Goal: Task Accomplishment & Management: Manage account settings

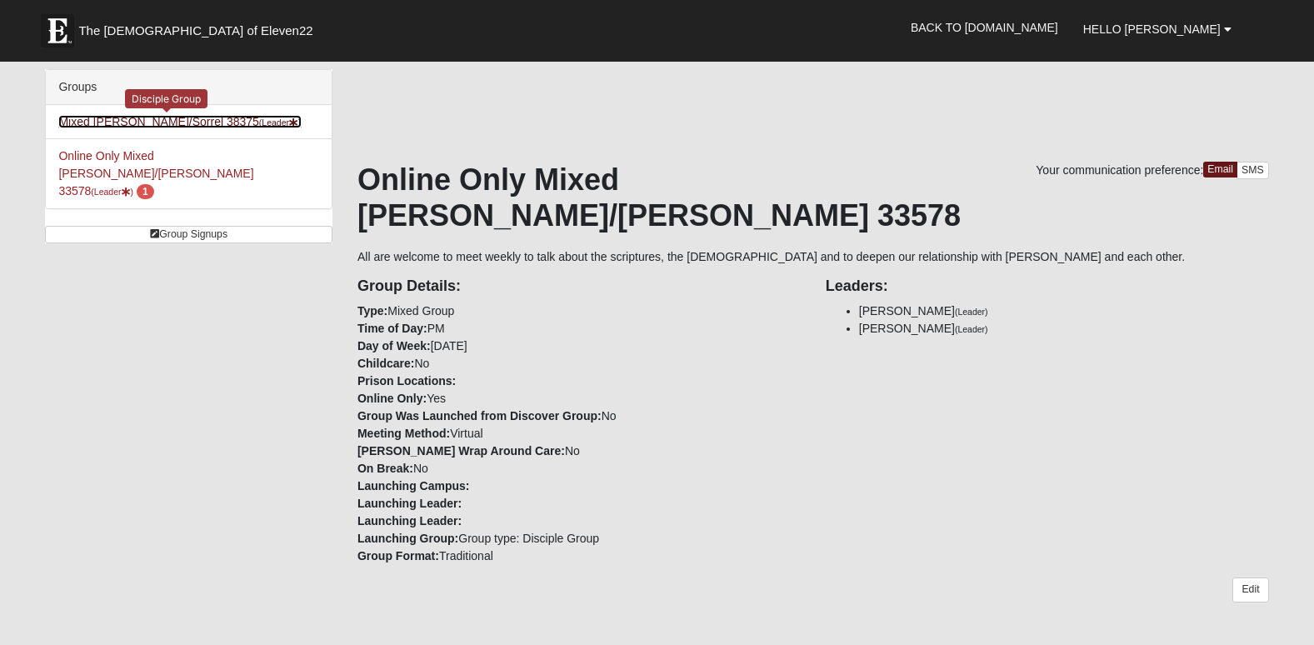
click at [185, 120] on link "Mixed Fredrickson/Sorrel 38375 (Leader )" at bounding box center [179, 121] width 243 height 13
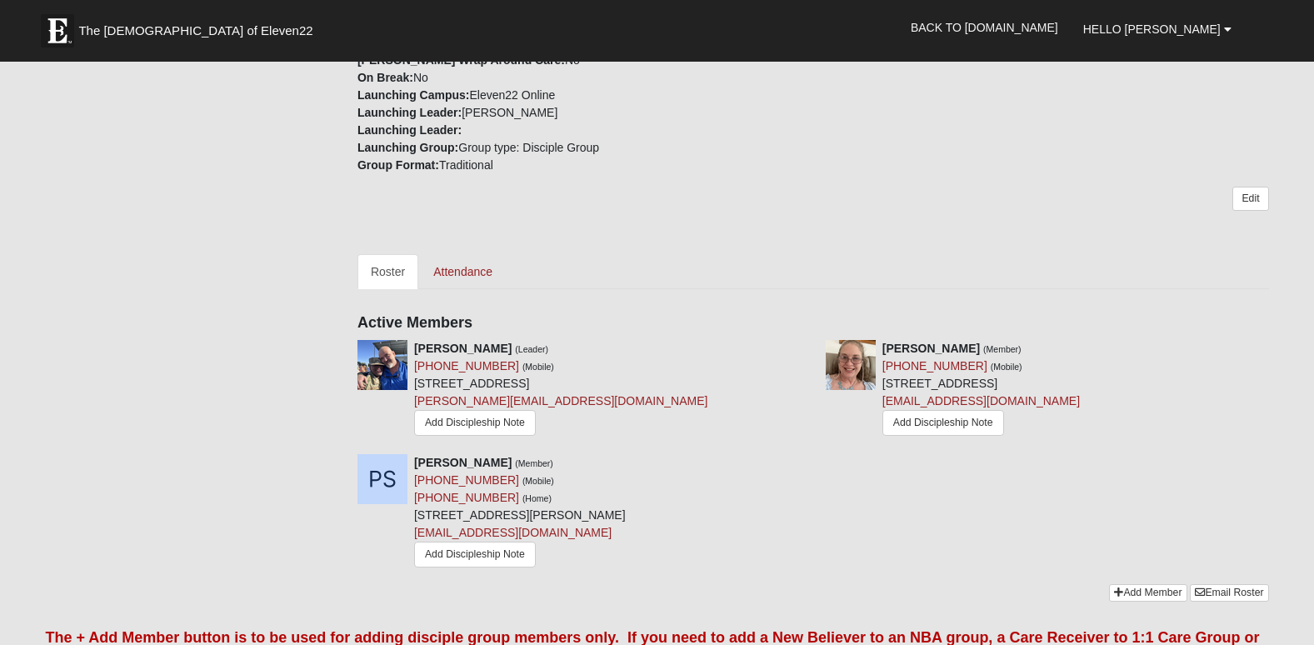
scroll to position [550, 0]
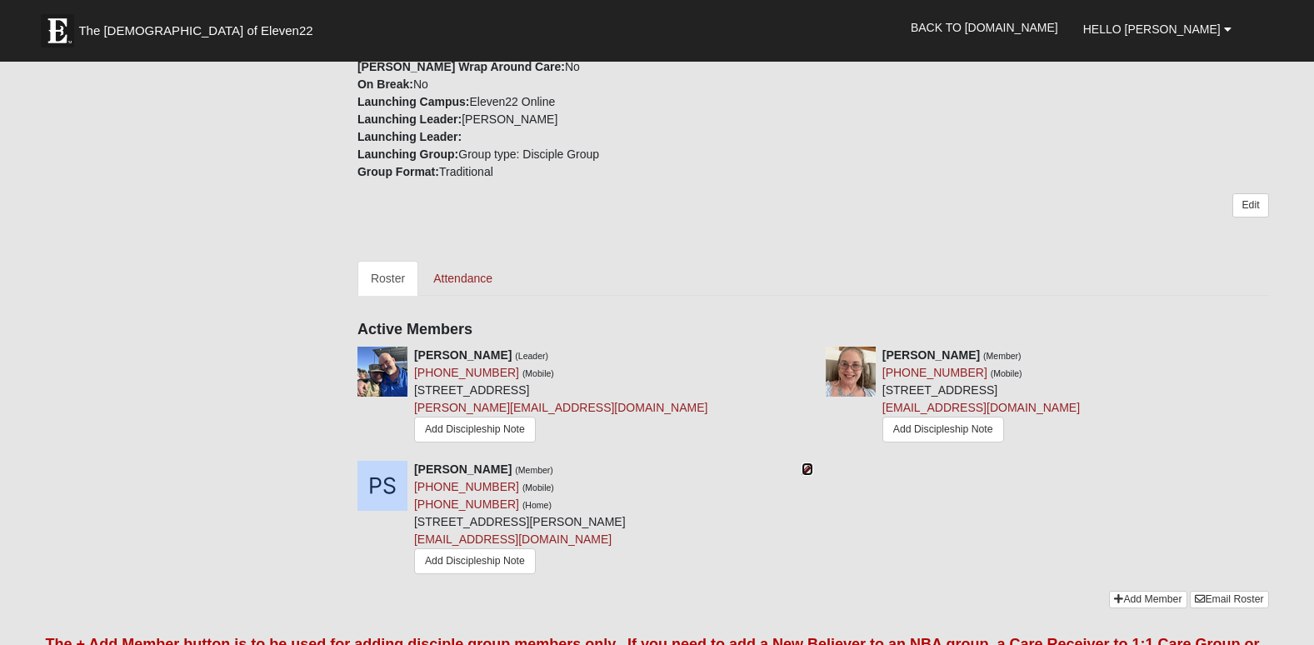
click at [804, 463] on icon at bounding box center [808, 469] width 12 height 12
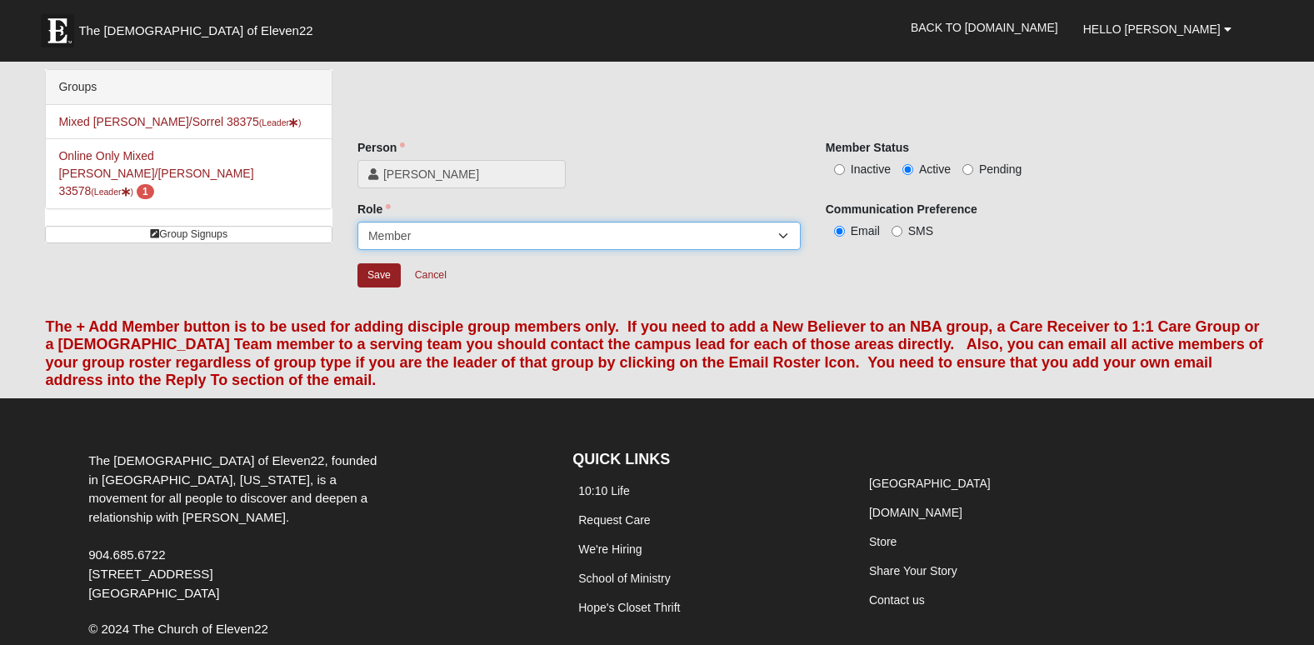
click at [784, 236] on select "Leader Coleader Coach Member Campus Lead Future Leader" at bounding box center [579, 236] width 443 height 28
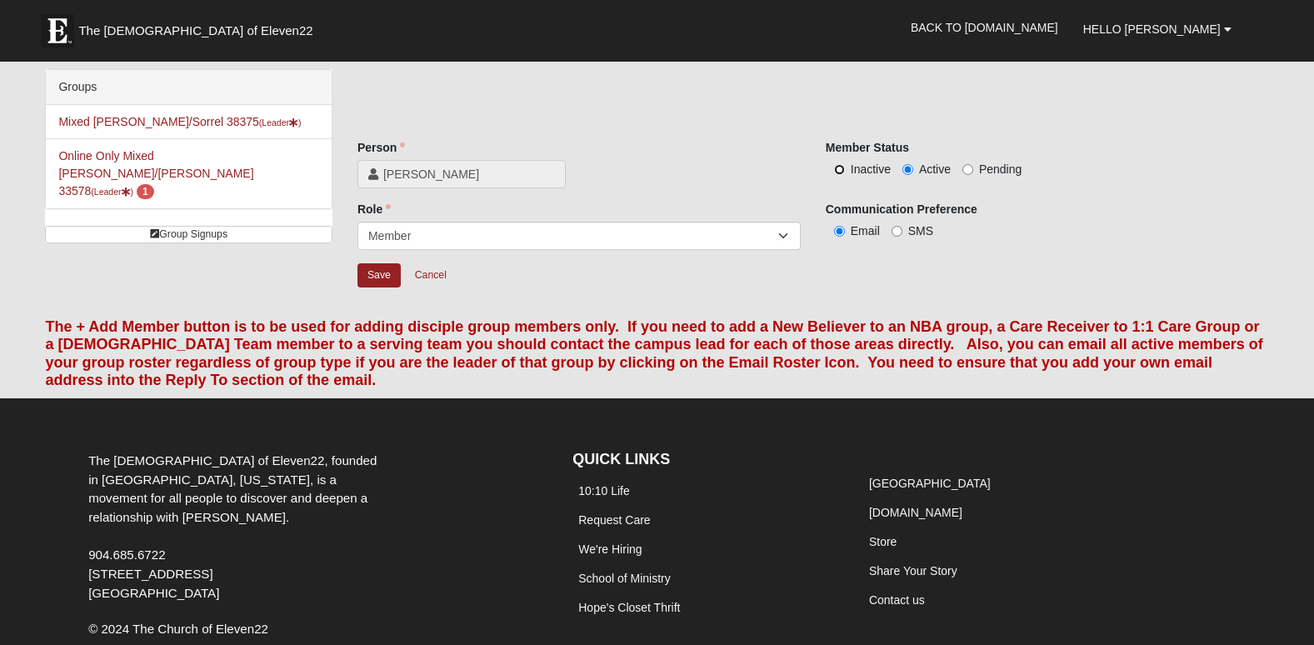
click at [843, 167] on input "Inactive" at bounding box center [839, 169] width 11 height 11
radio input "true"
click at [438, 273] on link "Cancel" at bounding box center [430, 276] width 53 height 26
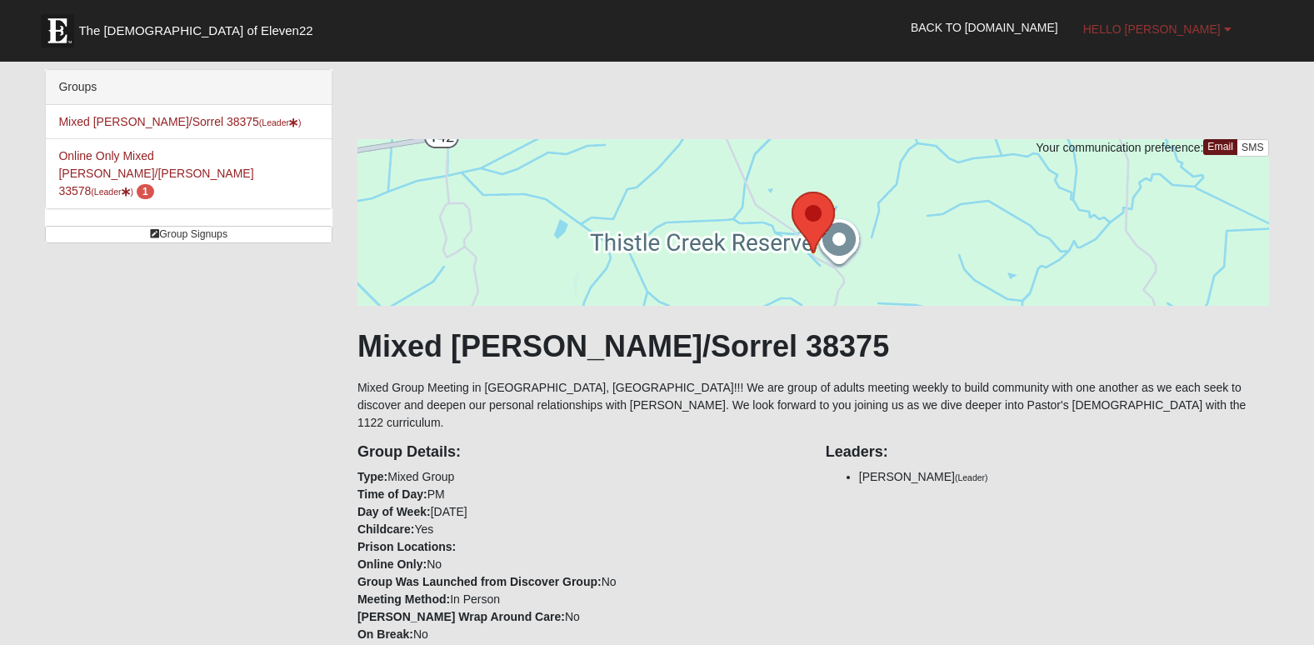
click at [1225, 24] on b at bounding box center [1228, 29] width 8 height 12
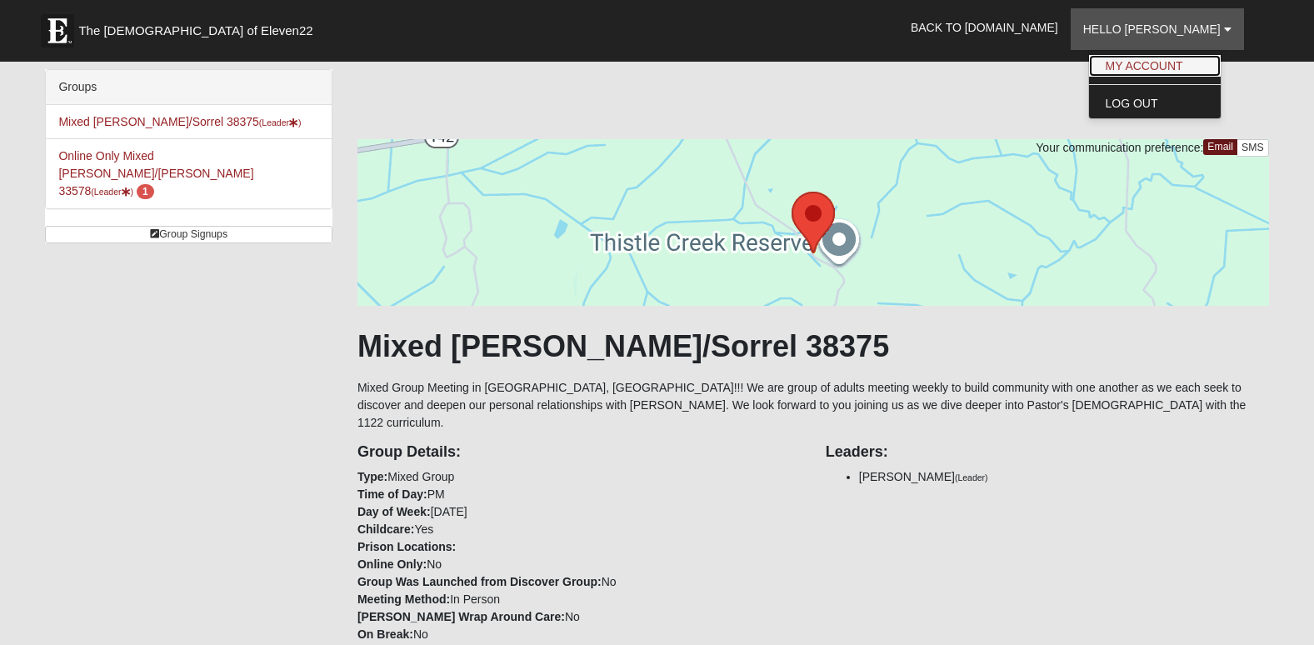
click at [1189, 58] on link "My Account" at bounding box center [1155, 66] width 132 height 22
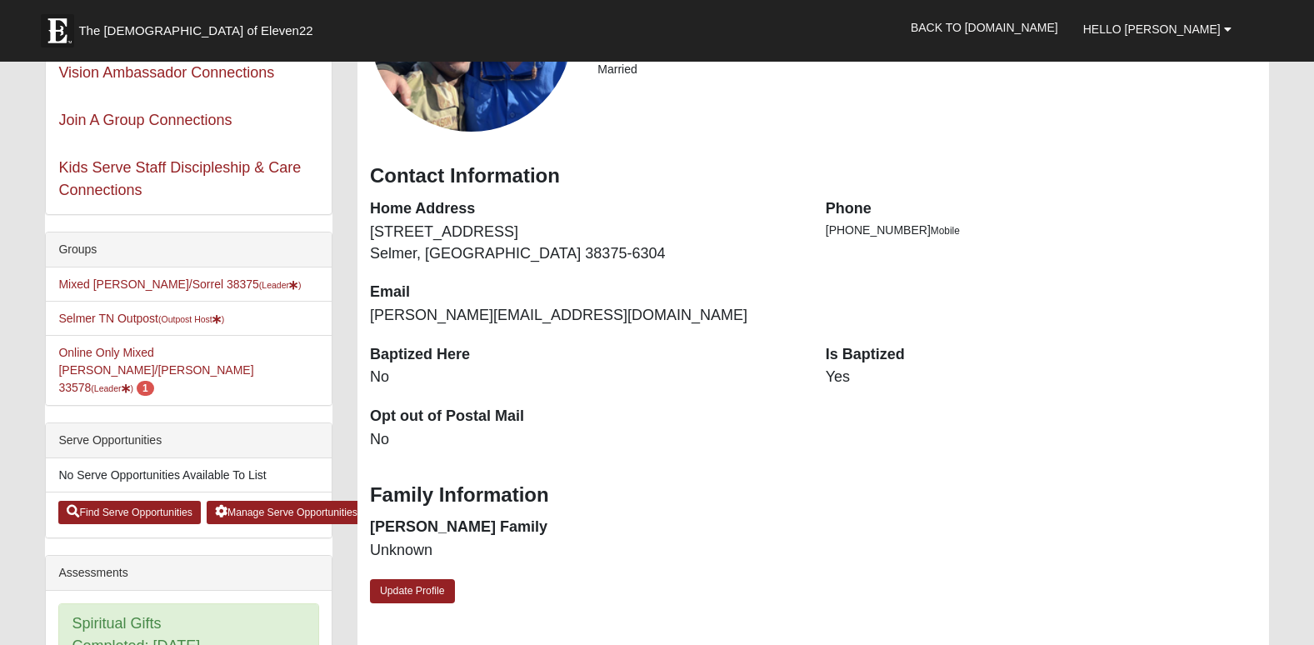
scroll to position [214, 0]
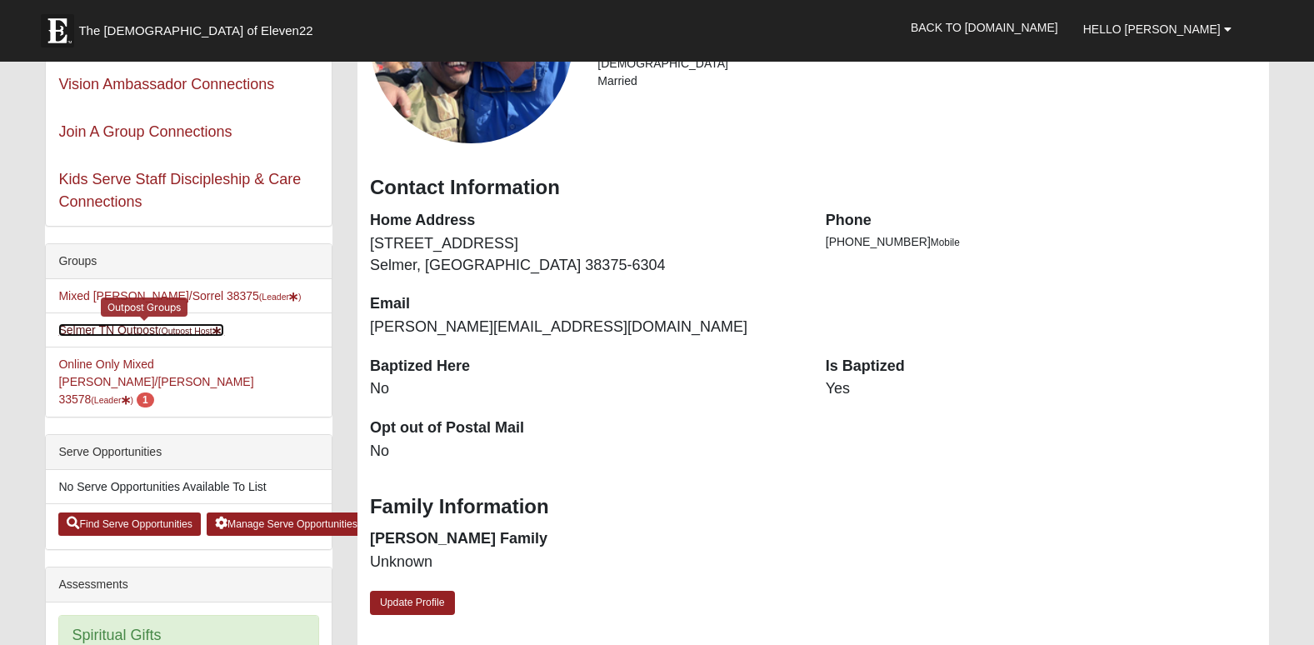
click at [113, 330] on link "Selmer TN Outpost (Outpost Host )" at bounding box center [141, 329] width 166 height 13
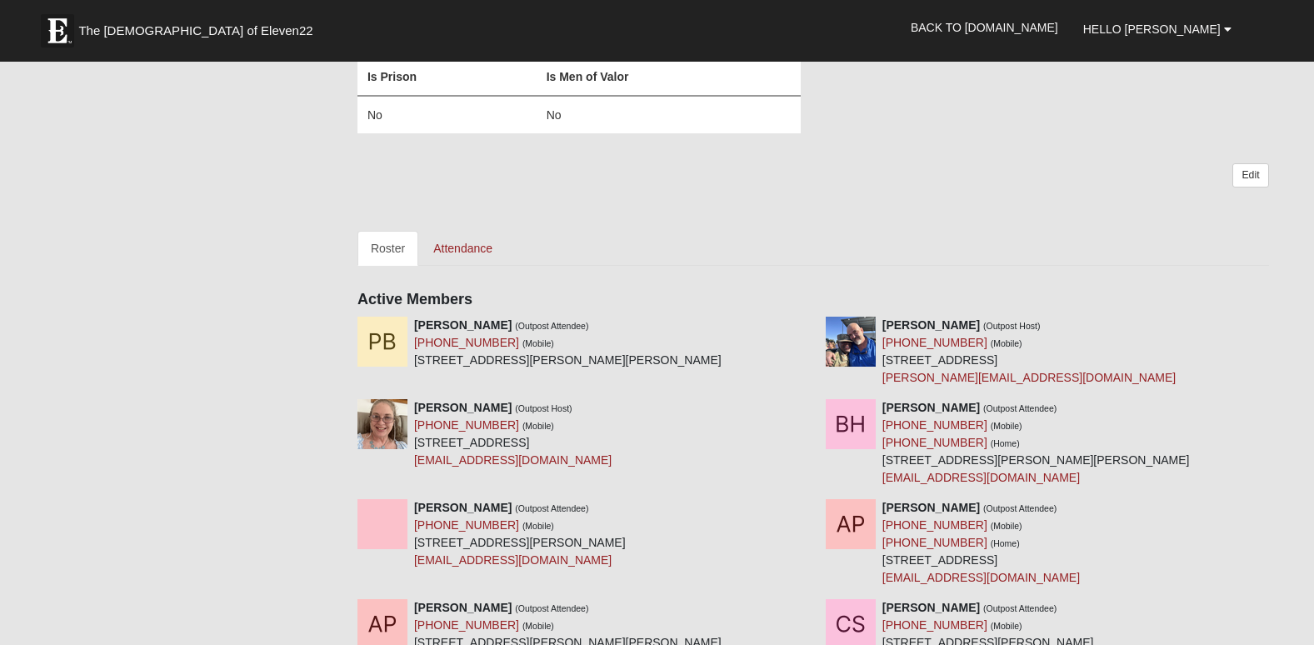
scroll to position [441, 0]
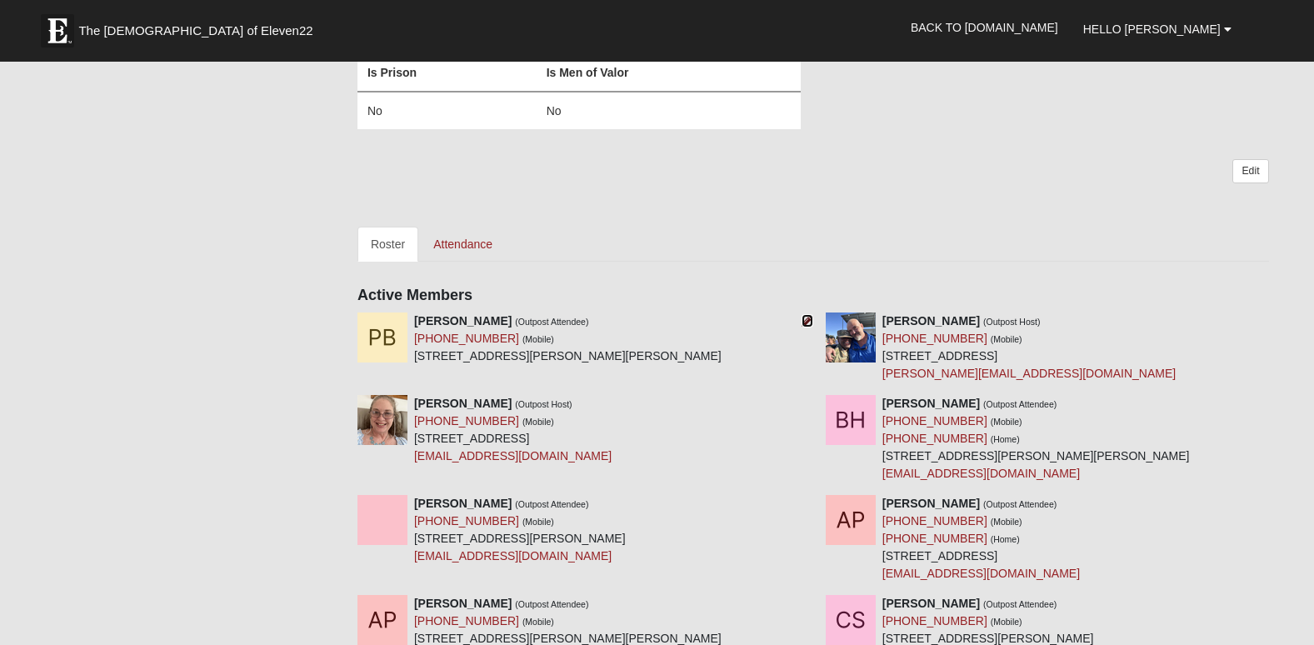
click at [808, 318] on icon at bounding box center [808, 321] width 12 height 12
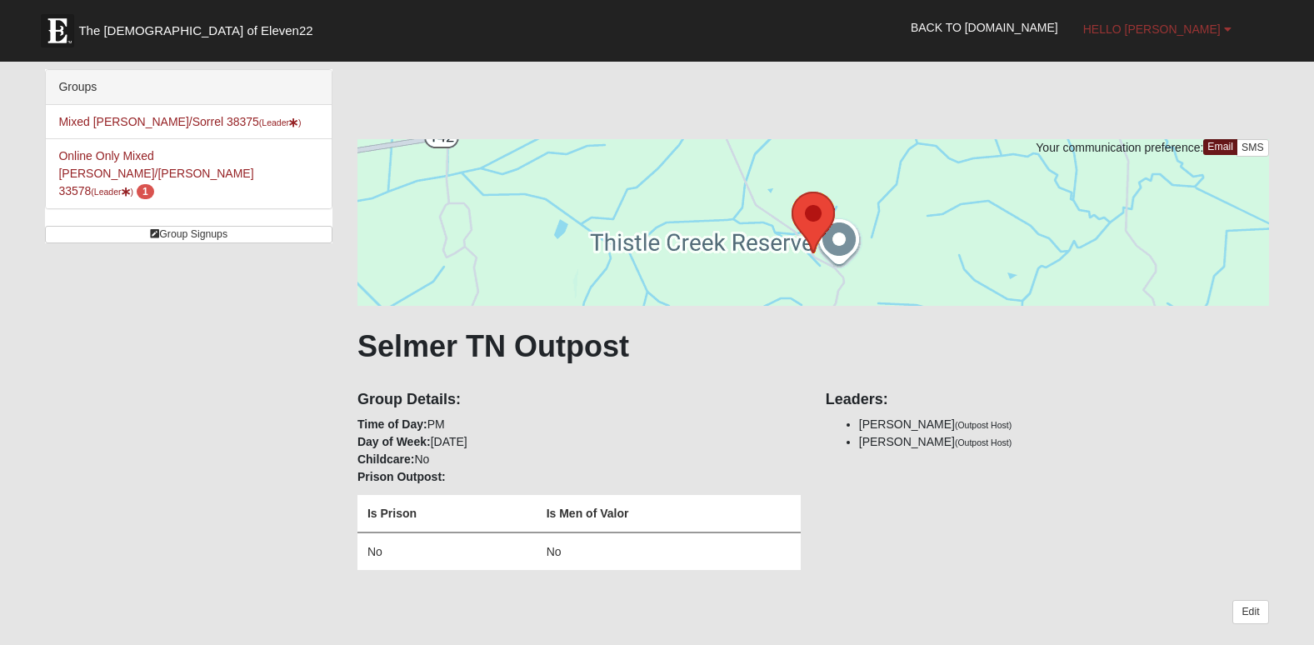
click at [1229, 32] on b at bounding box center [1228, 29] width 8 height 12
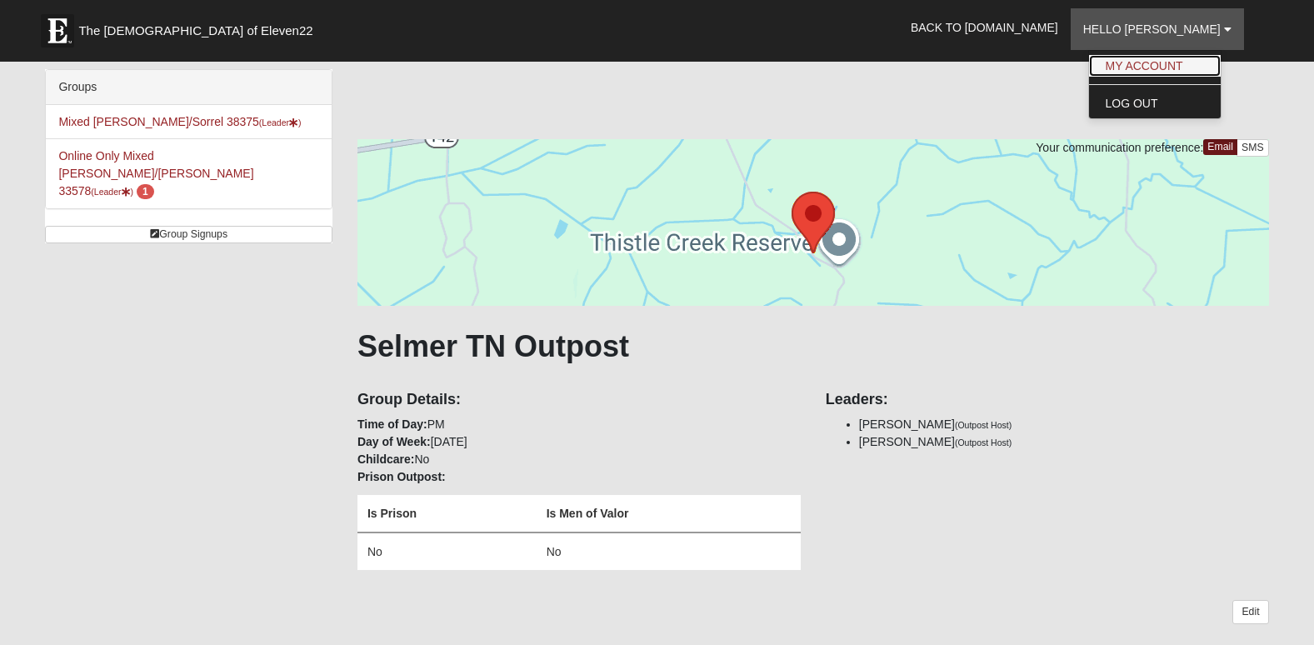
click at [1174, 59] on link "My Account" at bounding box center [1155, 66] width 132 height 22
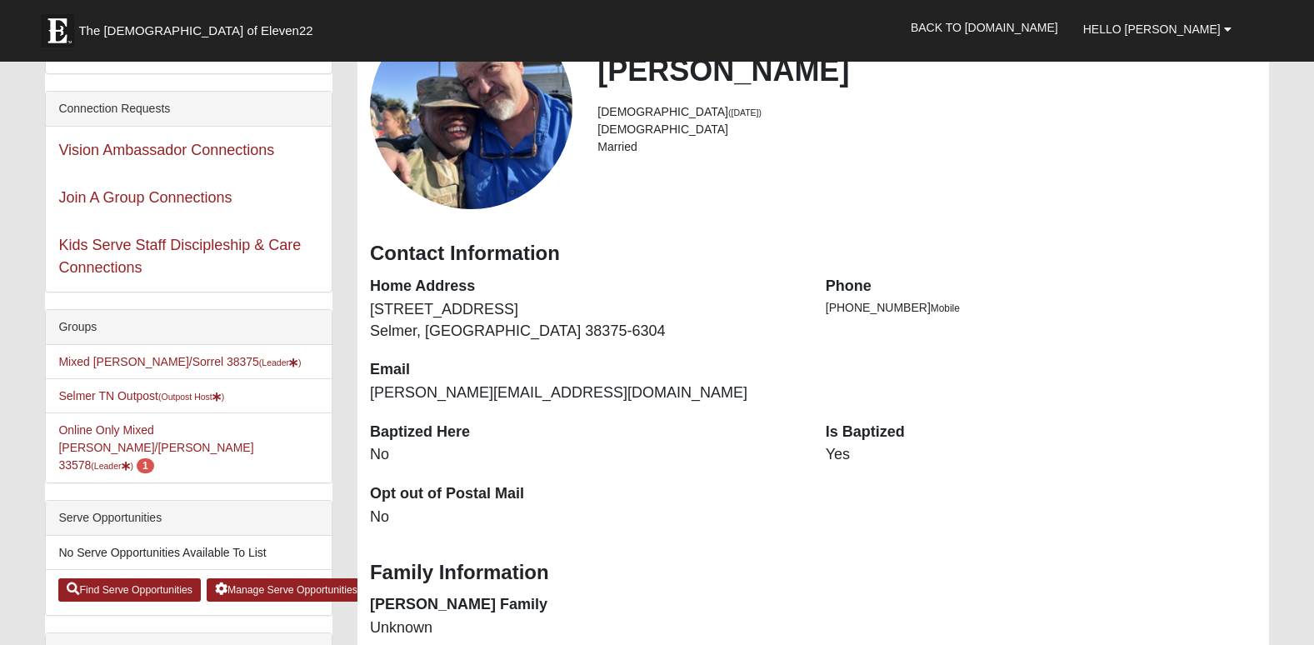
scroll to position [146, 0]
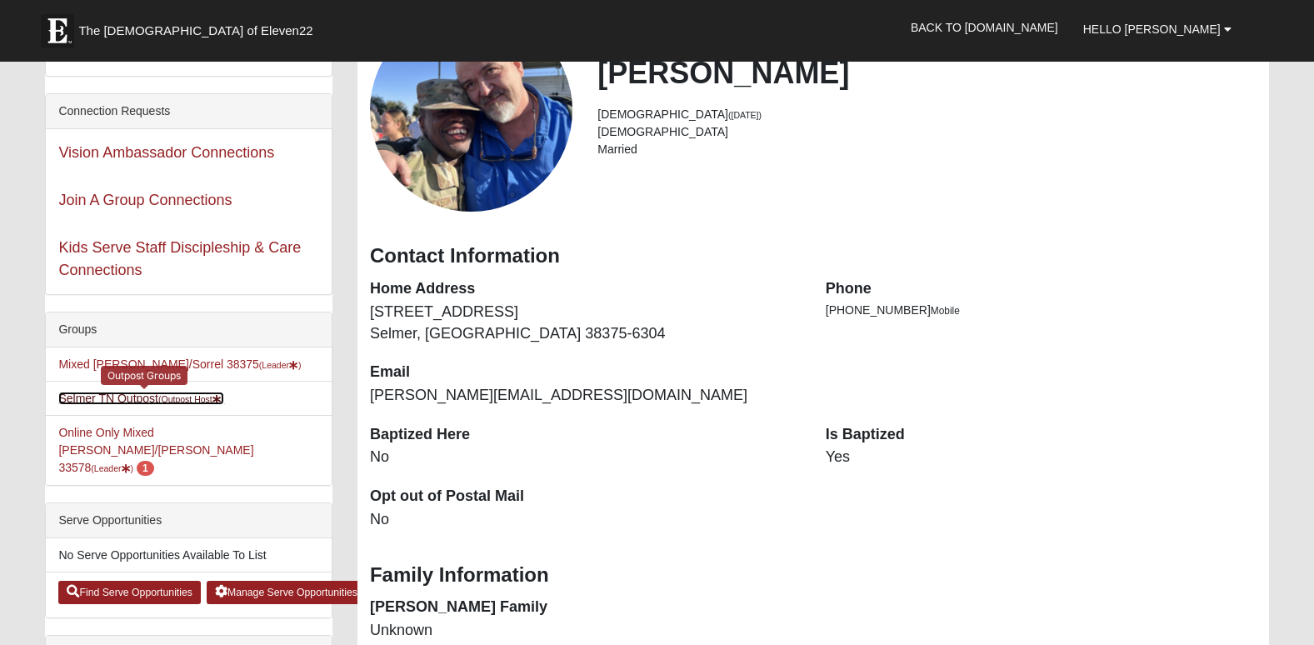
click at [190, 398] on small "(Outpost Host )" at bounding box center [191, 399] width 66 height 10
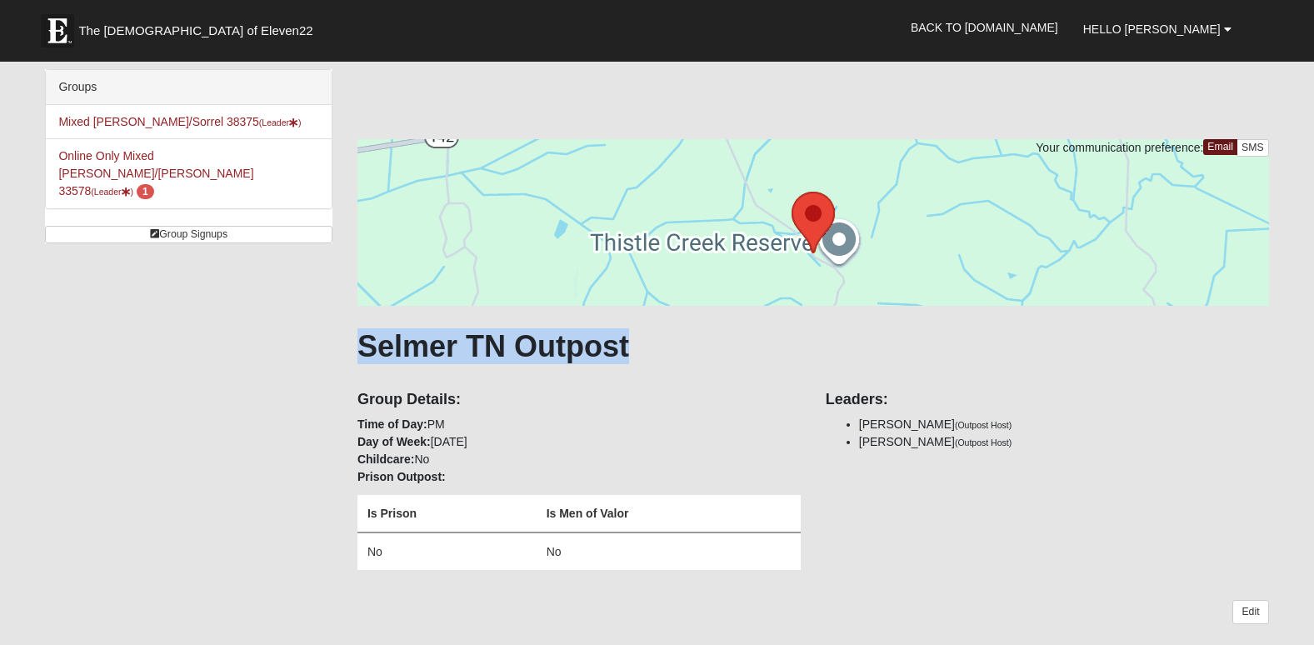
drag, startPoint x: 1303, startPoint y: 182, endPoint x: 1313, endPoint y: 306, distance: 124.6
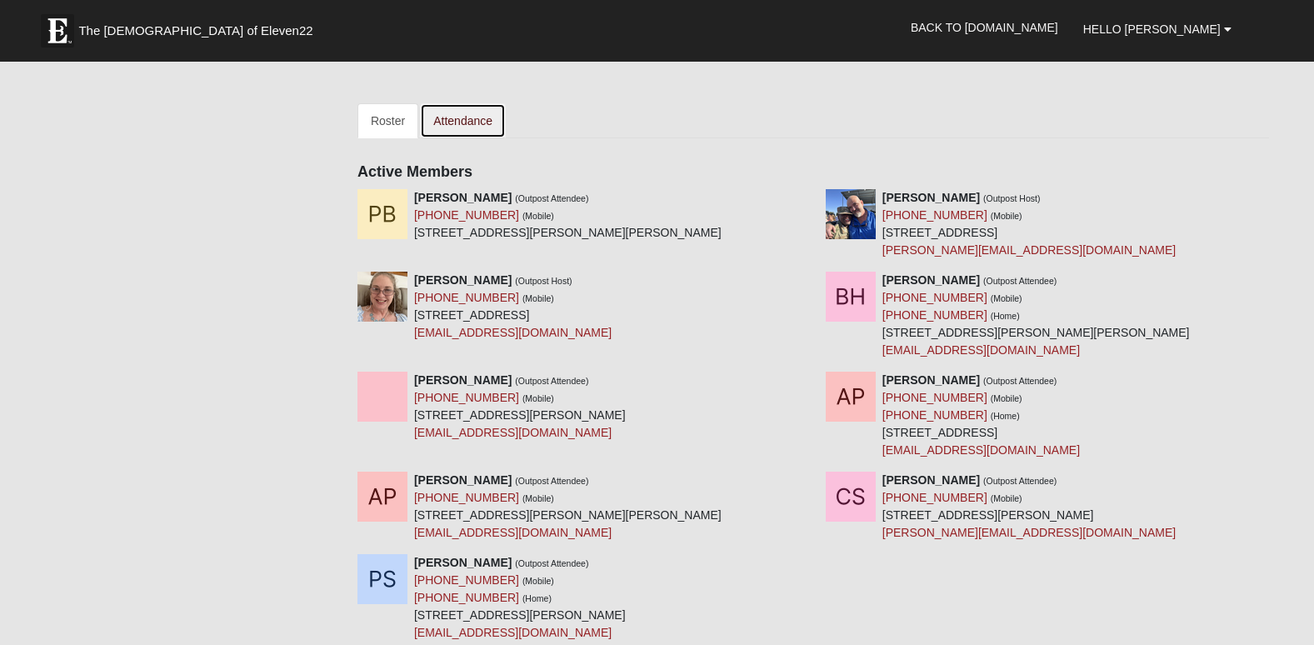
click at [468, 116] on link "Attendance" at bounding box center [463, 120] width 86 height 35
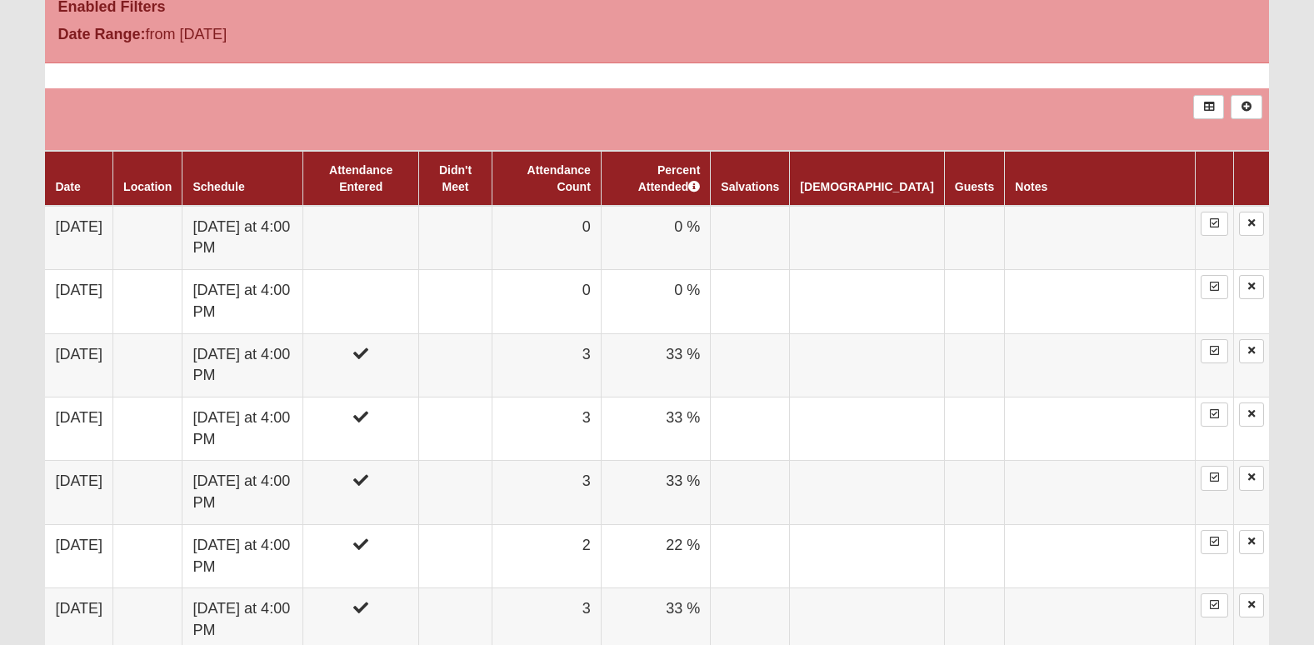
scroll to position [783, 0]
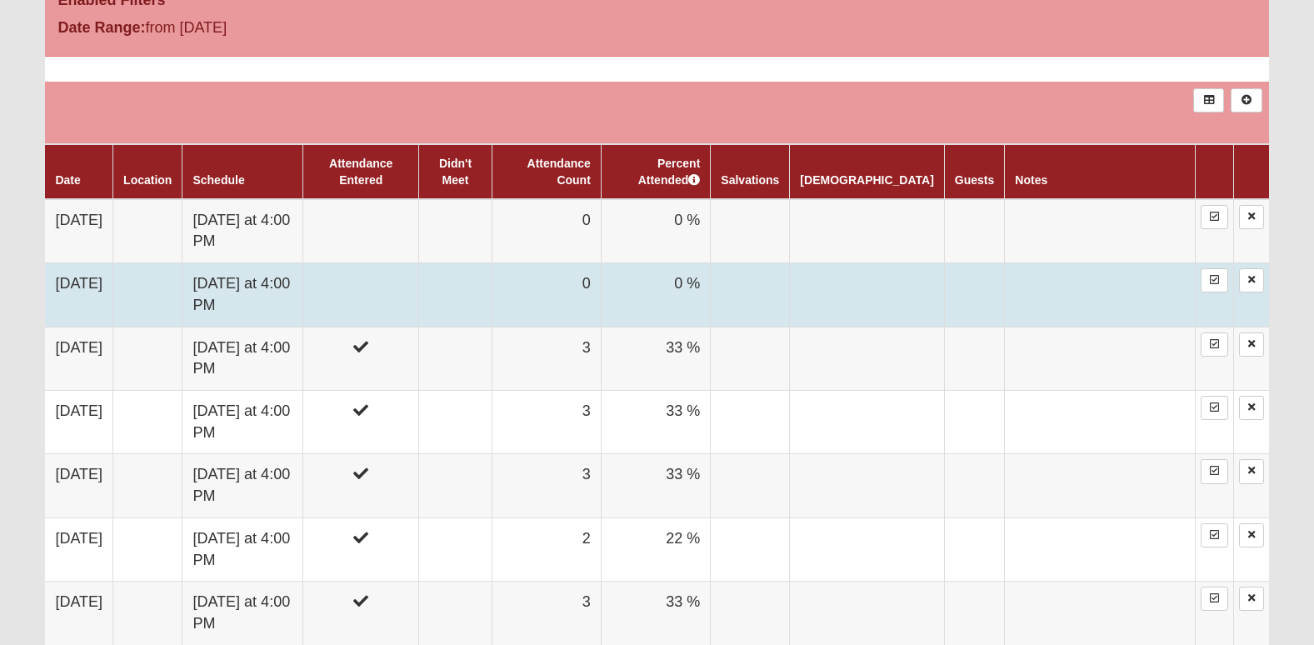
click at [399, 298] on td at bounding box center [361, 294] width 116 height 63
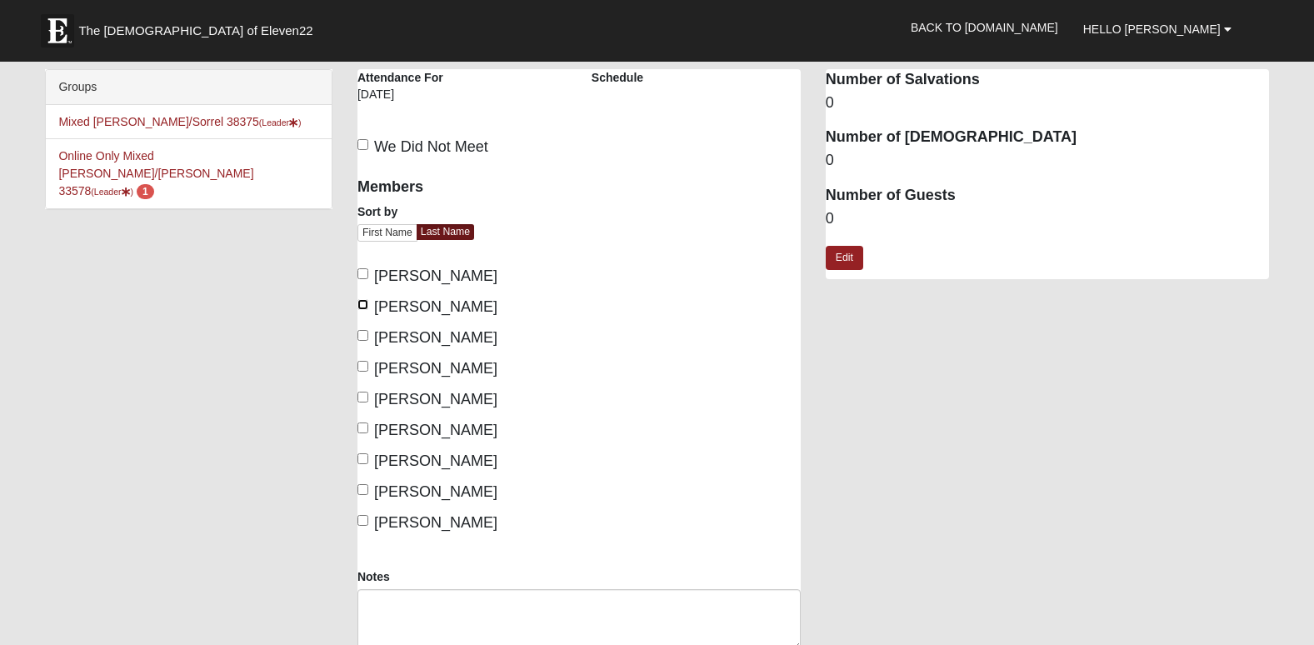
click at [366, 305] on input "[PERSON_NAME]" at bounding box center [363, 304] width 11 height 11
checkbox input "true"
click at [358, 338] on input "[PERSON_NAME]" at bounding box center [363, 335] width 11 height 11
checkbox input "true"
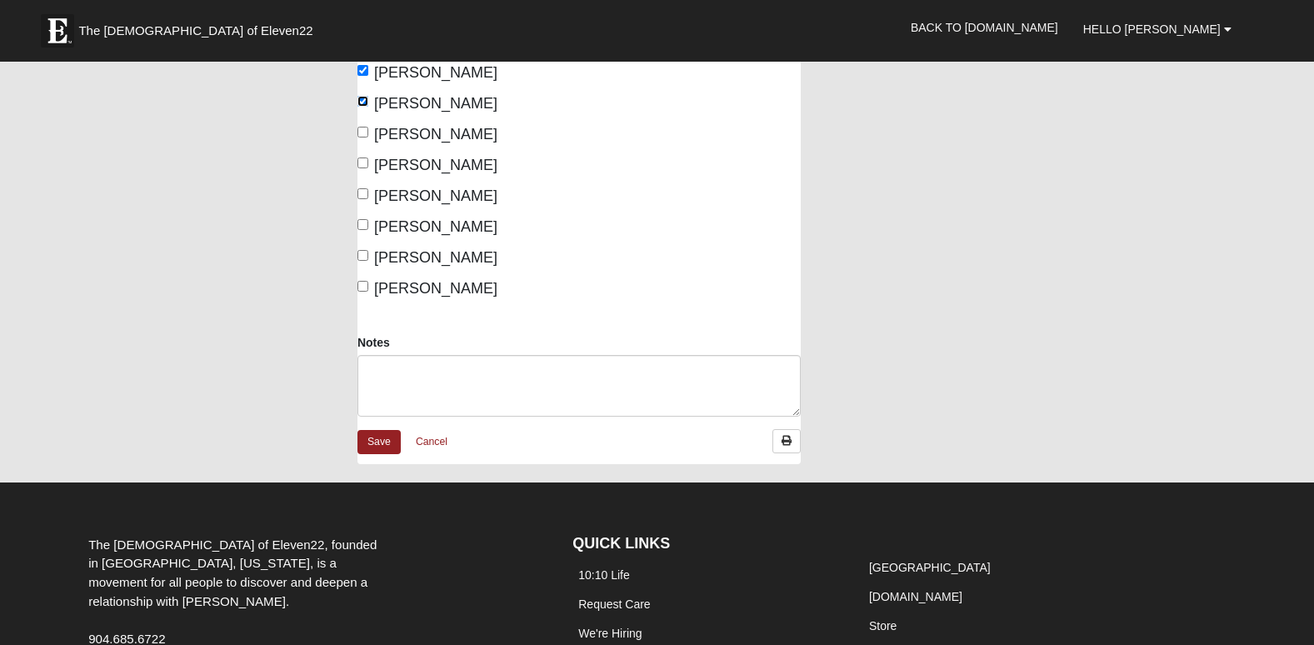
scroll to position [237, 0]
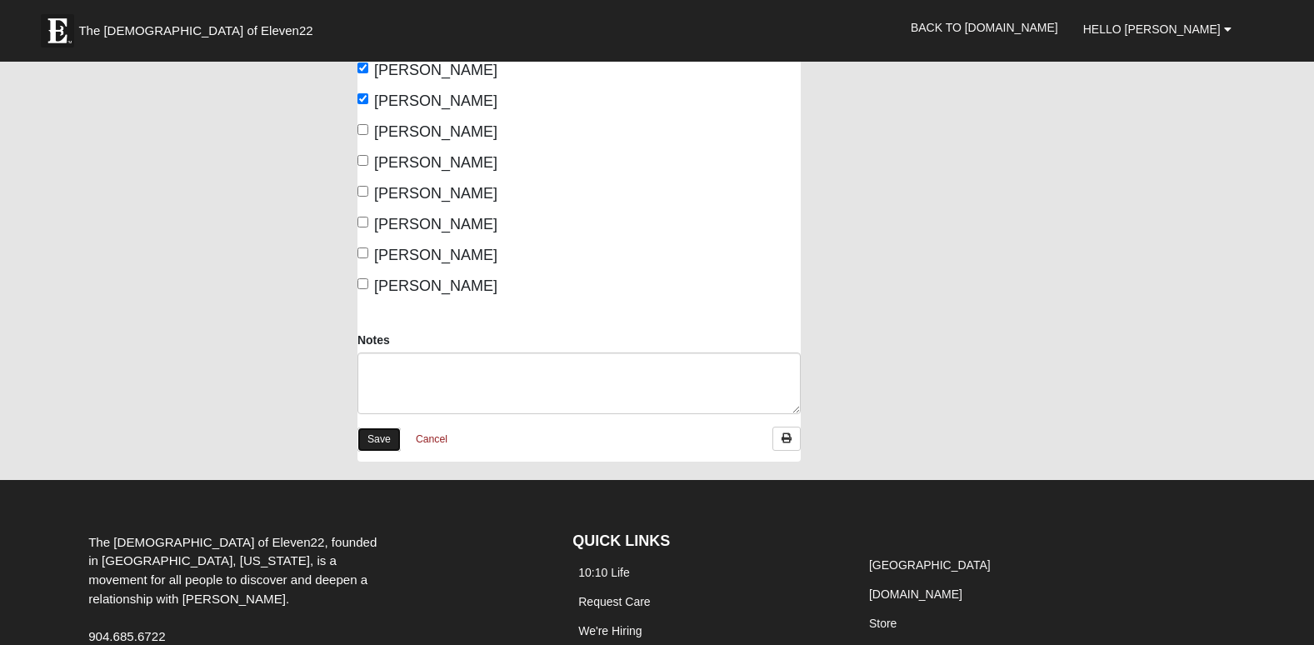
click at [367, 435] on link "Save" at bounding box center [379, 440] width 43 height 24
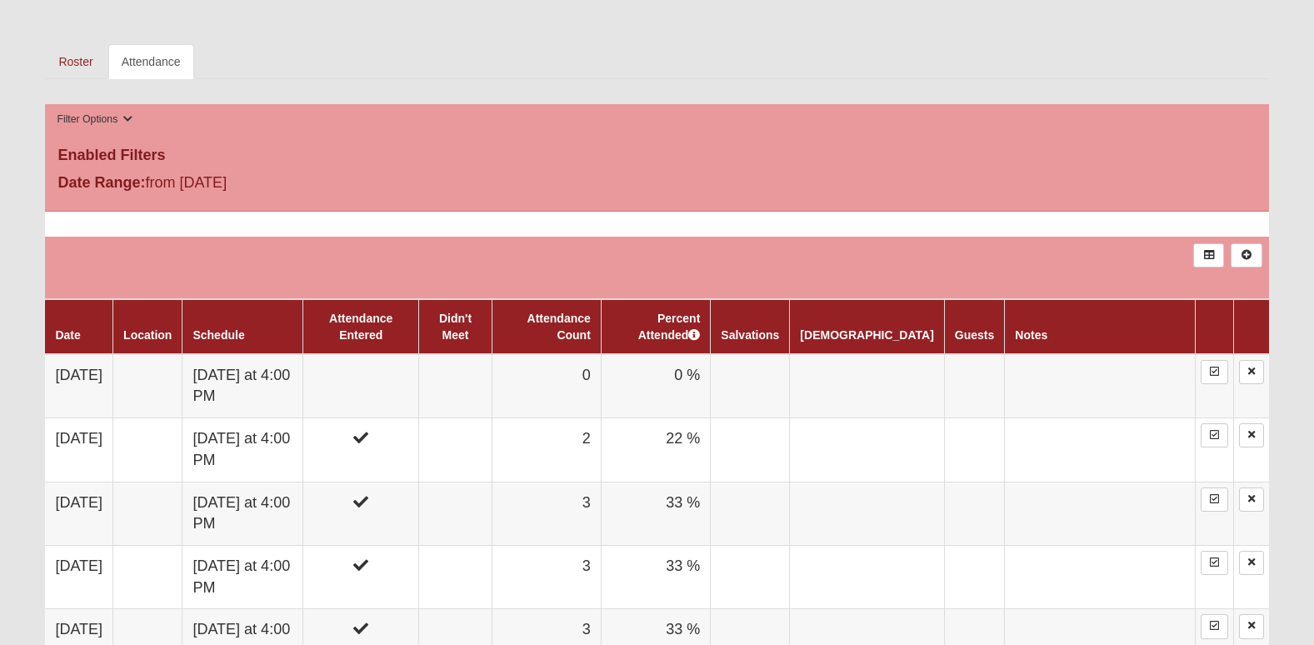
scroll to position [649, 0]
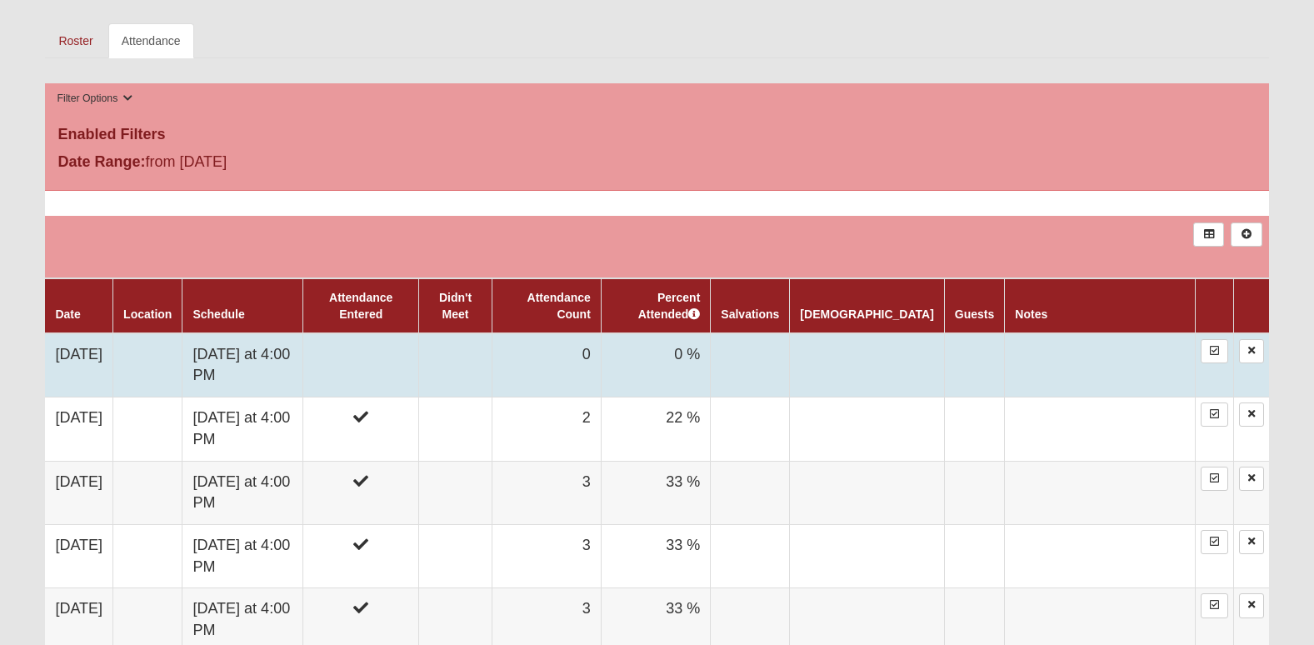
click at [383, 363] on td at bounding box center [361, 365] width 116 height 64
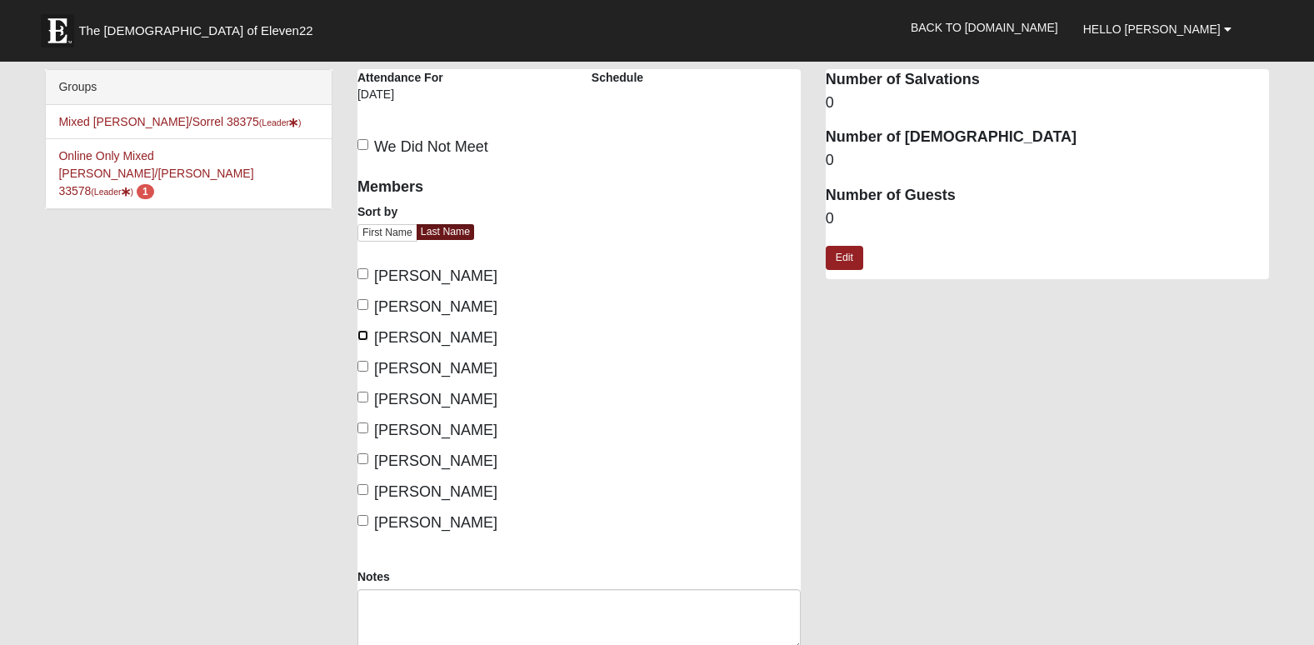
click at [365, 338] on input "[PERSON_NAME]" at bounding box center [363, 335] width 11 height 11
checkbox input "true"
click at [358, 310] on input "Fredrickson, Jim" at bounding box center [363, 304] width 11 height 11
checkbox input "true"
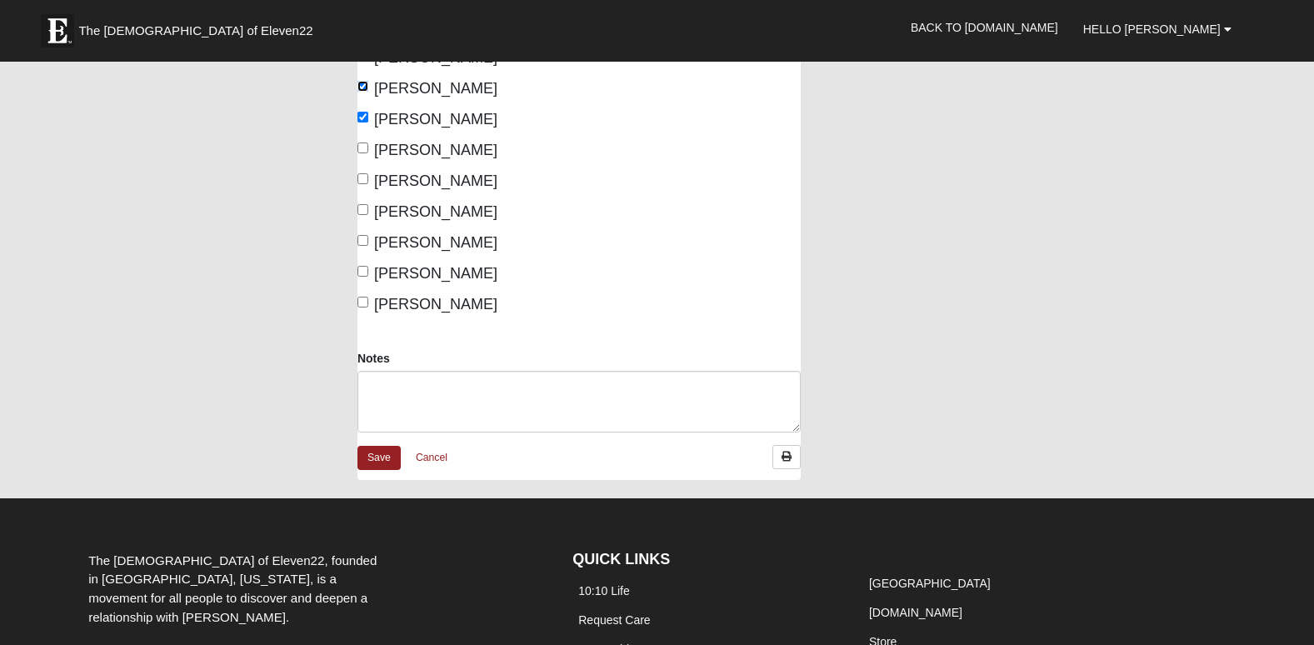
scroll to position [215, 0]
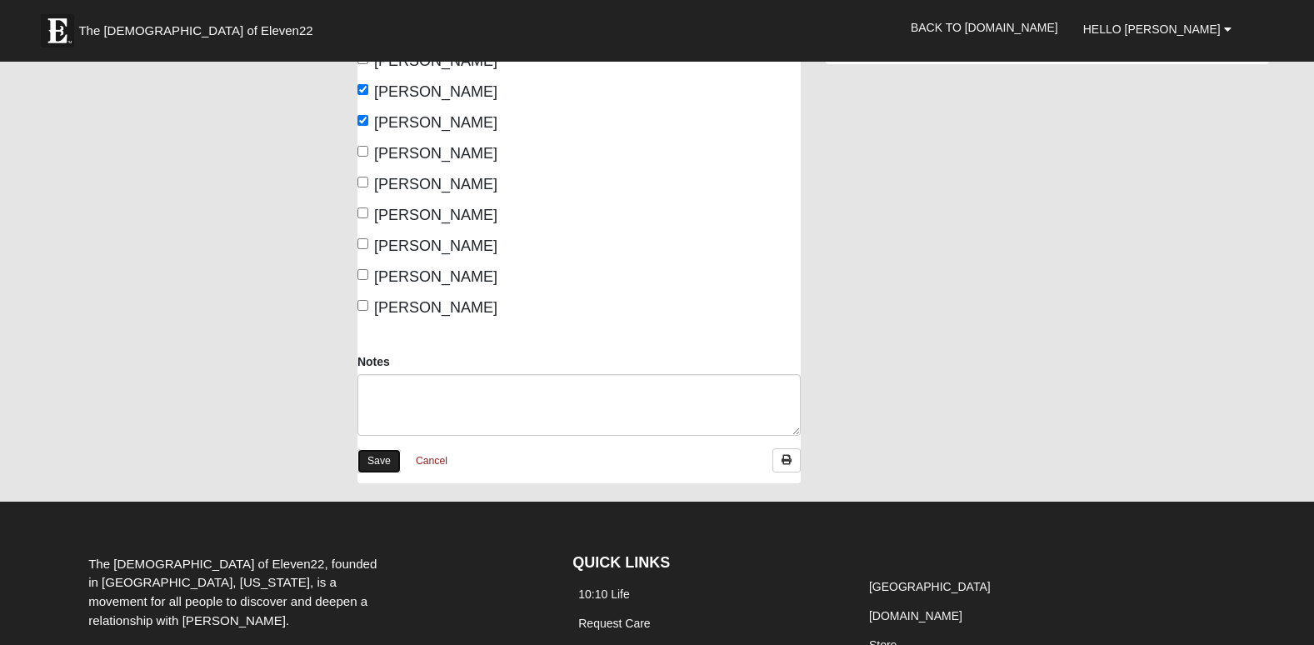
click at [383, 454] on link "Save" at bounding box center [379, 461] width 43 height 24
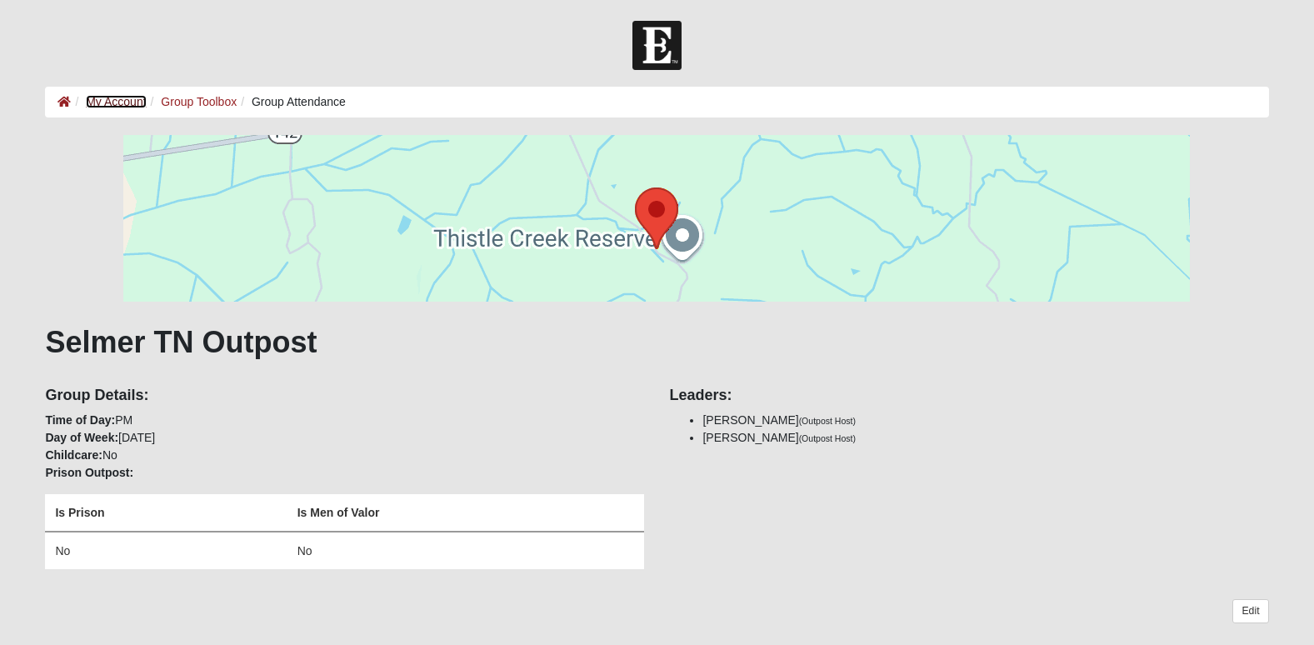
click at [133, 106] on link "My Account" at bounding box center [116, 101] width 60 height 13
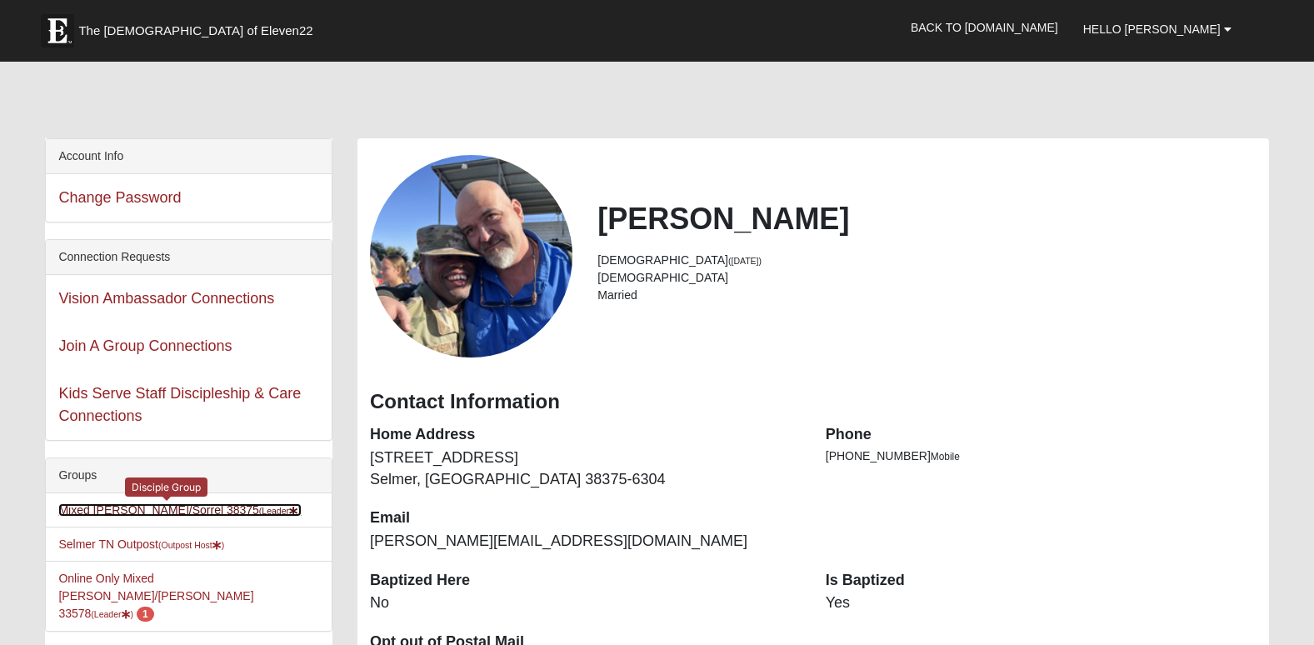
click at [178, 509] on link "Mixed [PERSON_NAME]/Sorrel 38375 (Leader )" at bounding box center [179, 509] width 243 height 13
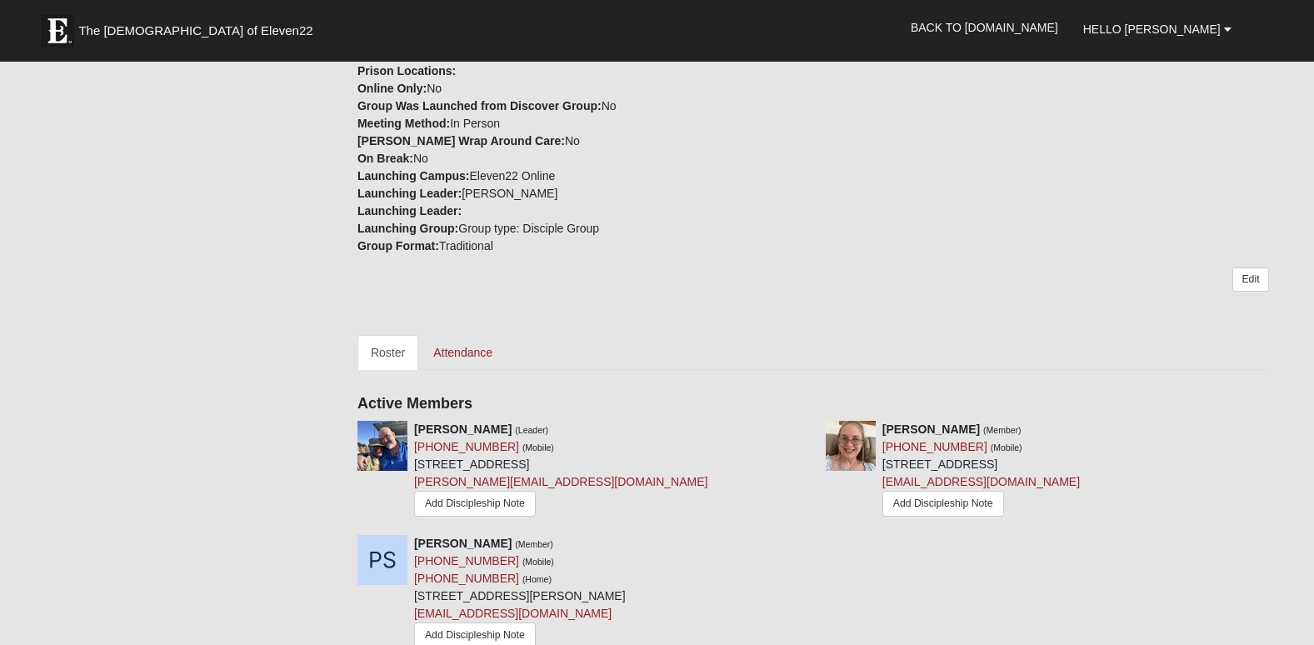
scroll to position [585, 0]
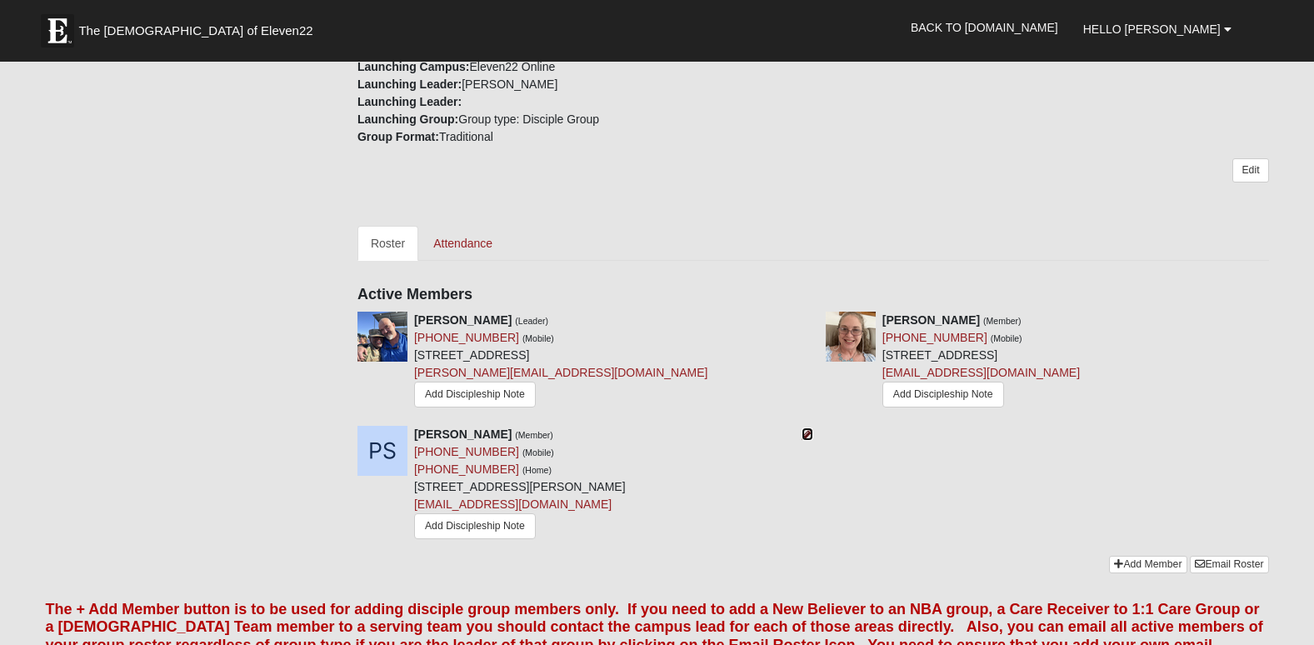
click at [807, 428] on icon at bounding box center [808, 434] width 12 height 12
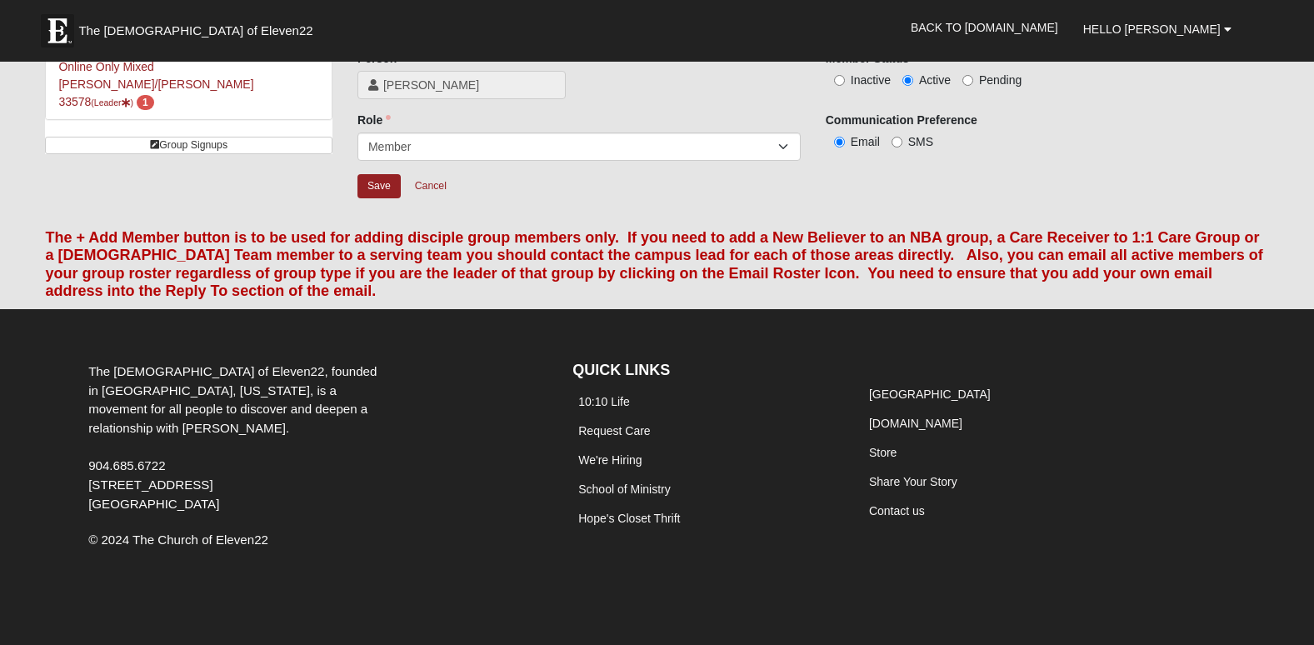
scroll to position [89, 0]
click at [889, 48] on div "Hello Jim My Account Log Out Back to COE22.com" at bounding box center [657, 28] width 1224 height 44
click at [843, 84] on input "Inactive" at bounding box center [839, 80] width 11 height 11
radio input "true"
click at [373, 187] on input "Save" at bounding box center [379, 186] width 43 height 24
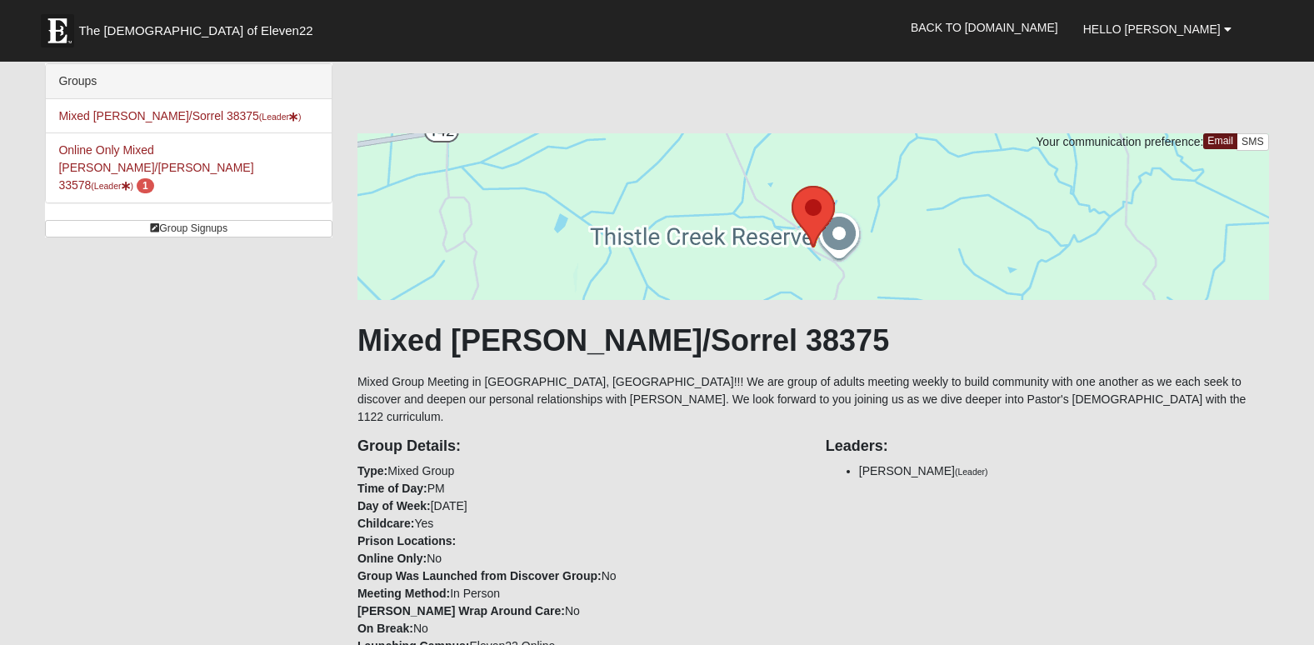
scroll to position [0, 0]
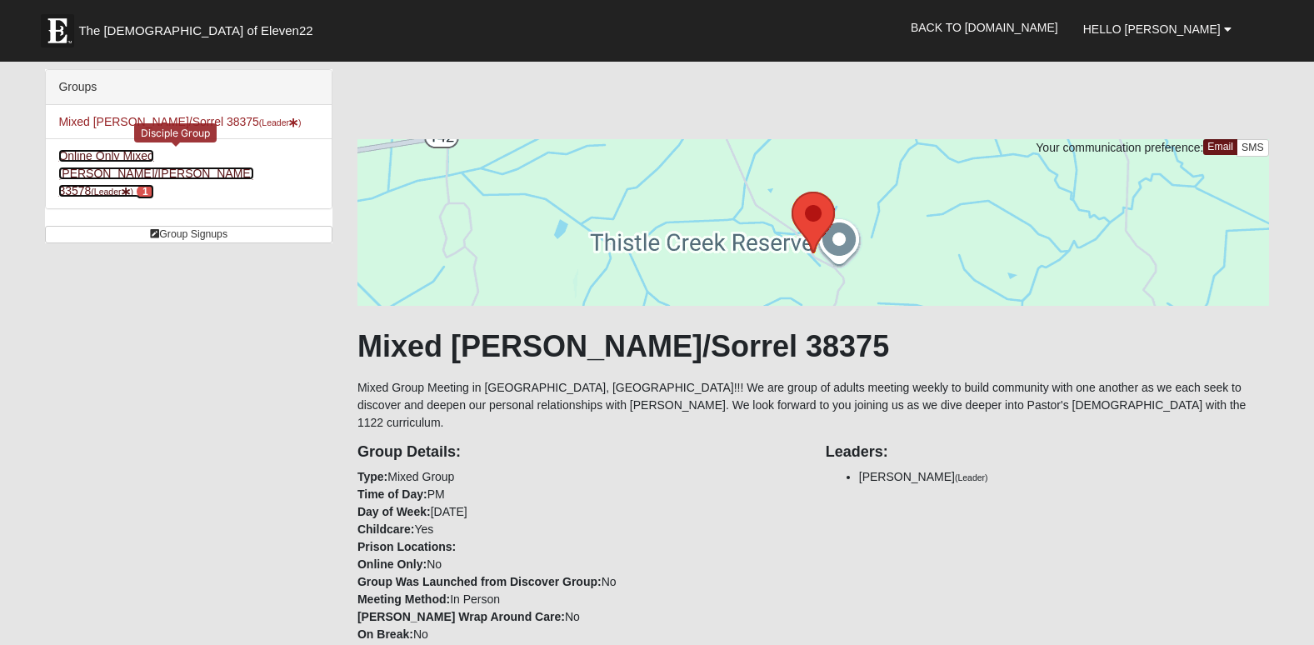
click at [241, 154] on link "Online Only Mixed Monge/Fredrickson 33578 (Leader ) 1" at bounding box center [155, 173] width 195 height 48
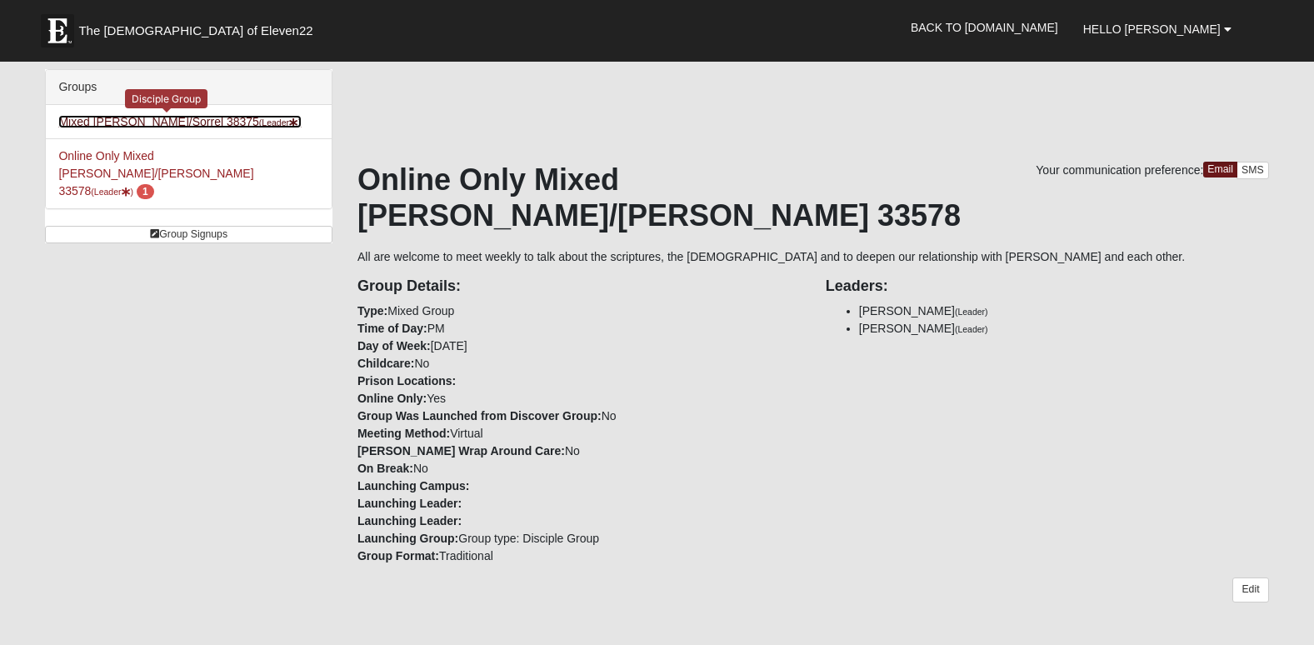
click at [139, 124] on link "Mixed [PERSON_NAME]/Sorrel 38375 (Leader )" at bounding box center [179, 121] width 243 height 13
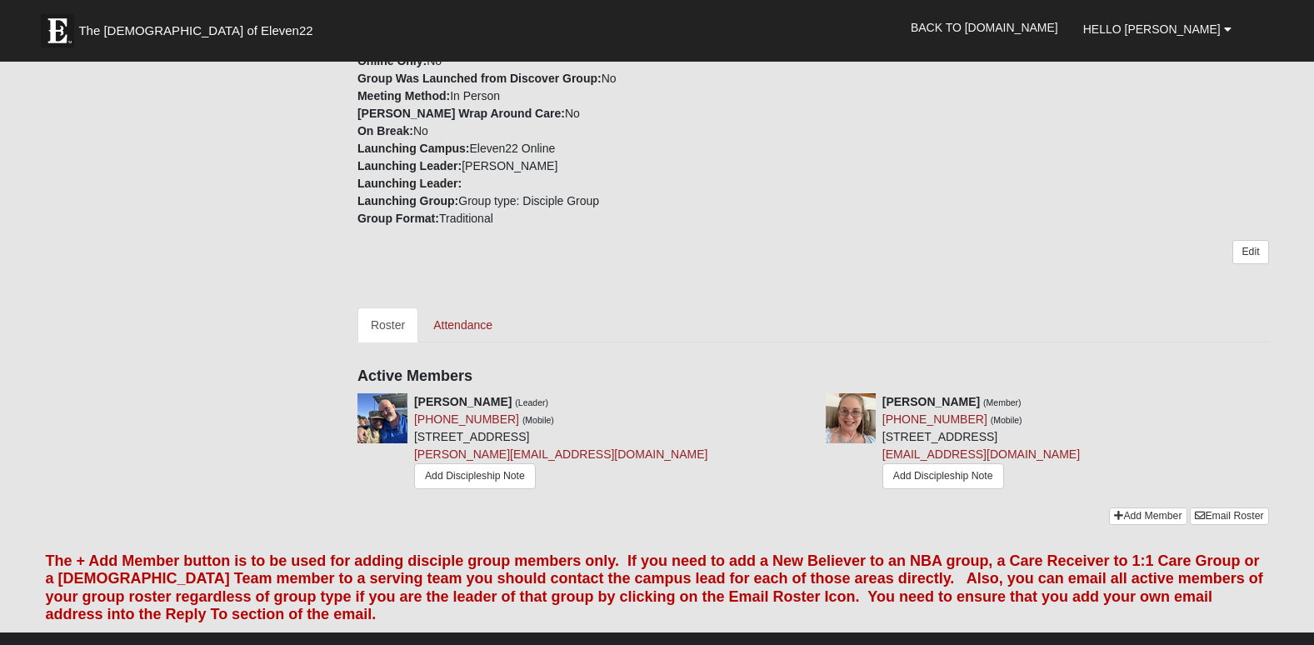
scroll to position [483, 0]
